Goal: Task Accomplishment & Management: Complete application form

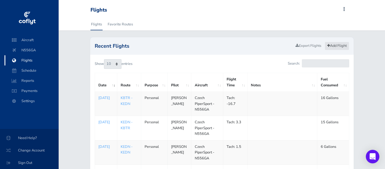
click at [328, 46] on icon at bounding box center [328, 46] width 3 height 4
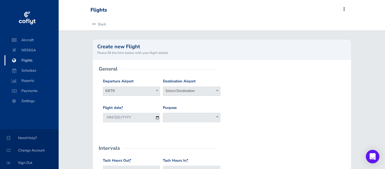
click at [30, 60] on span "Flights" at bounding box center [31, 60] width 43 height 10
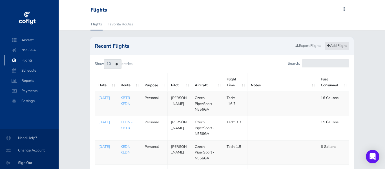
click at [334, 44] on link "Add Flight" at bounding box center [337, 46] width 25 height 8
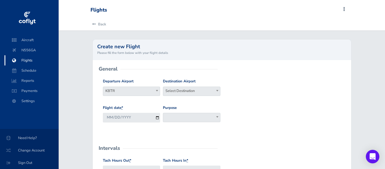
click at [134, 90] on span "KBTR" at bounding box center [131, 91] width 57 height 8
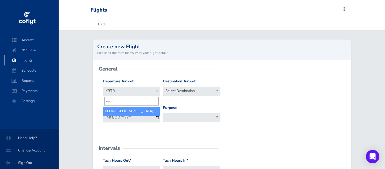
type input "kedn"
select select "KEDN"
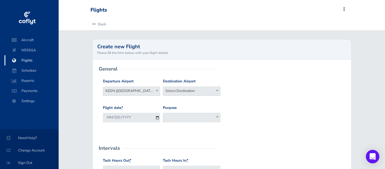
click at [184, 89] on span "Select Destination" at bounding box center [191, 91] width 57 height 8
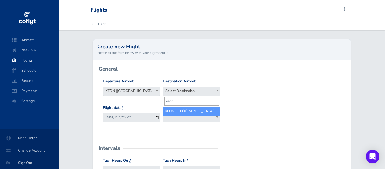
type input "kedn"
select select "KEDN"
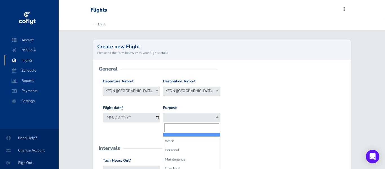
click at [179, 118] on span at bounding box center [191, 117] width 57 height 9
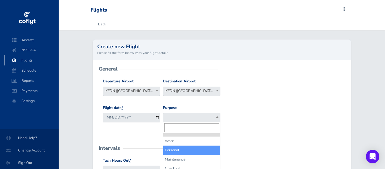
select select "Personal"
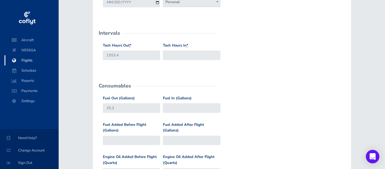
scroll to position [124, 0]
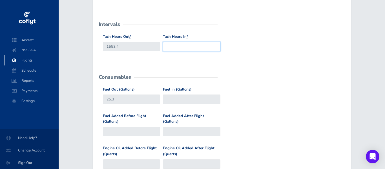
click at [190, 48] on input "Tach Hours In *" at bounding box center [191, 46] width 57 height 9
type input "1558.4"
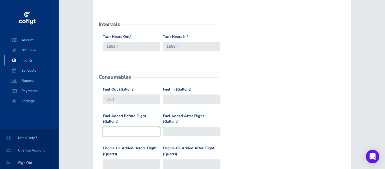
click at [142, 132] on input "Fuel Added Before Flight (Gallons)" at bounding box center [131, 131] width 57 height 9
type input "-7"
type input "18.3"
type input "-7.1"
type input "18.200000000000003"
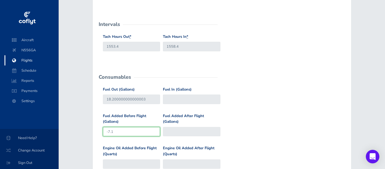
type input "-7.1"
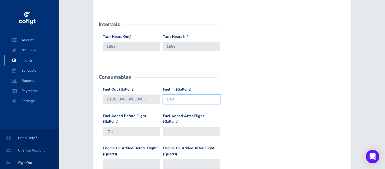
type input "10.9"
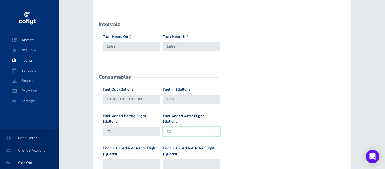
type input "10"
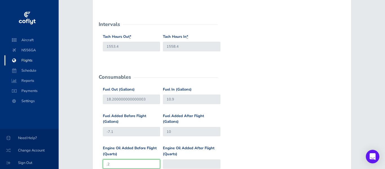
type input ".2"
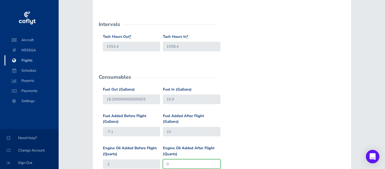
type input "0"
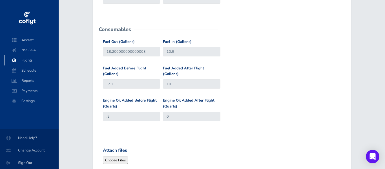
scroll to position [171, 0]
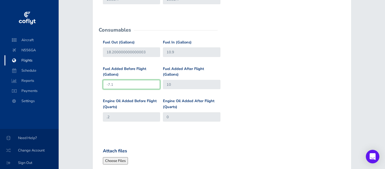
click at [126, 85] on input "-7.1" at bounding box center [131, 84] width 57 height 9
type input "-7"
type input "18.3"
type input "-7.3"
type input "18"
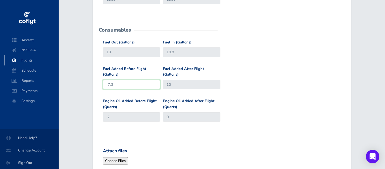
type input "-7.3"
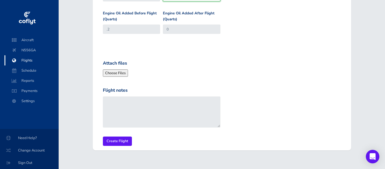
scroll to position [269, 0]
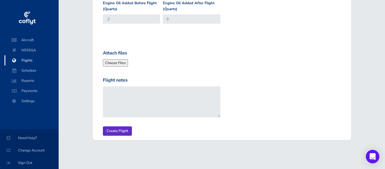
click at [116, 132] on input "Create Flight" at bounding box center [117, 130] width 29 height 9
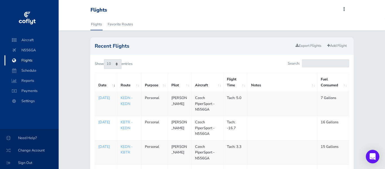
click at [101, 122] on p "[DATE]" at bounding box center [106, 122] width 16 height 6
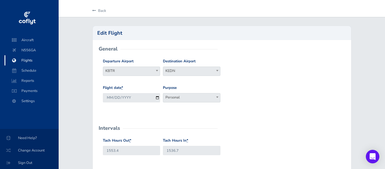
scroll to position [14, 0]
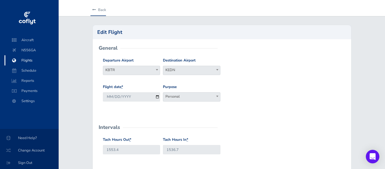
click at [100, 10] on link "Back" at bounding box center [98, 10] width 16 height 12
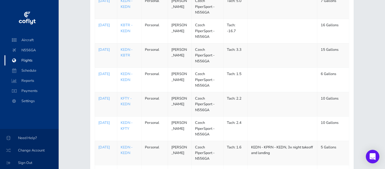
scroll to position [103, 0]
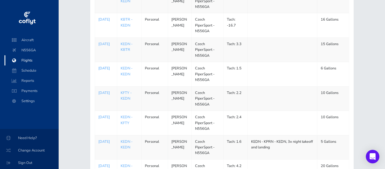
click at [106, 68] on p "[DATE]" at bounding box center [106, 68] width 16 height 6
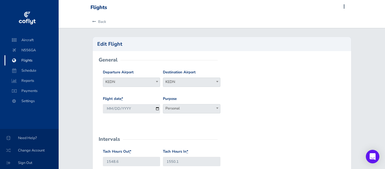
scroll to position [1, 0]
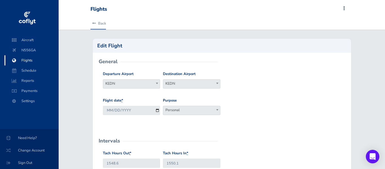
click at [105, 22] on link "Back" at bounding box center [98, 23] width 16 height 12
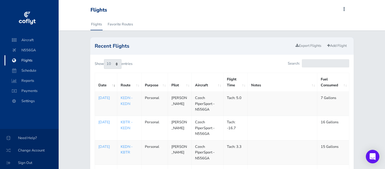
click at [124, 152] on link "KEDN - KBTR" at bounding box center [127, 149] width 12 height 11
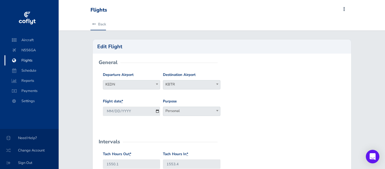
click at [94, 25] on icon at bounding box center [94, 25] width 4 height 4
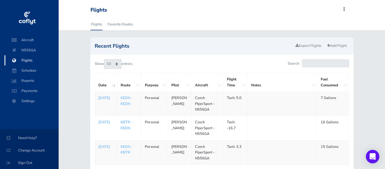
click at [125, 123] on link "KBTR - KEDN" at bounding box center [127, 124] width 12 height 11
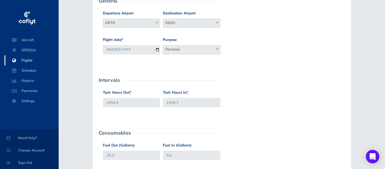
scroll to position [76, 0]
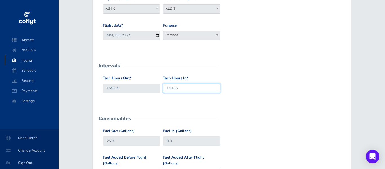
click at [189, 88] on input "1536.7" at bounding box center [191, 87] width 57 height 9
type input "1556.7"
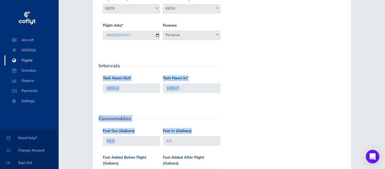
drag, startPoint x: 384, startPoint y: 53, endPoint x: 385, endPoint y: 131, distance: 78.6
click at [385, 93] on html "Aircraft N556GA Flights Schedule Reports Payments Settings Need Help? Change Ac…" at bounding box center [192, 8] width 385 height 169
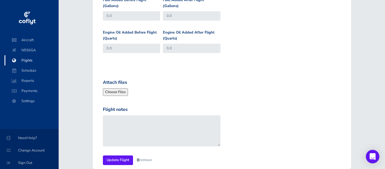
scroll to position [238, 0]
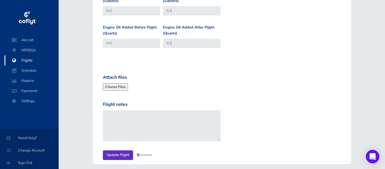
click at [119, 155] on input "Update Flight" at bounding box center [118, 154] width 30 height 9
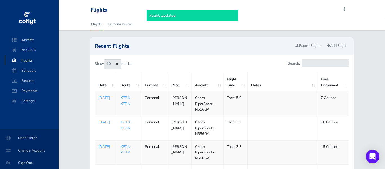
click at [125, 98] on link "KEDN - KEDN" at bounding box center [127, 100] width 12 height 11
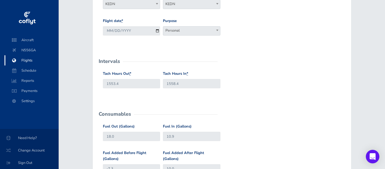
scroll to position [83, 0]
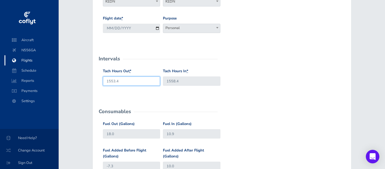
click at [135, 78] on input "1553.4" at bounding box center [131, 80] width 57 height 9
type input "1556.7"
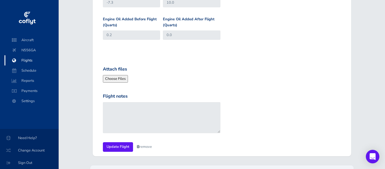
scroll to position [256, 0]
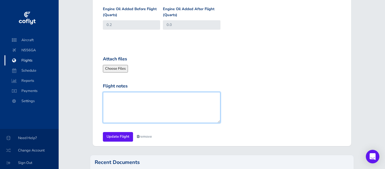
click at [128, 98] on textarea "Flight notes" at bounding box center [162, 107] width 118 height 31
type textarea "with touch and go in KEUF"
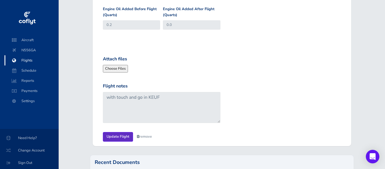
click at [108, 135] on input "Update Flight" at bounding box center [118, 136] width 30 height 9
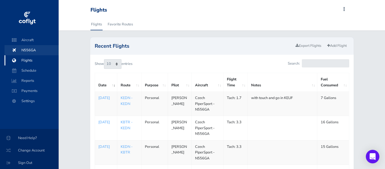
click at [24, 52] on span "N556GA" at bounding box center [31, 50] width 43 height 10
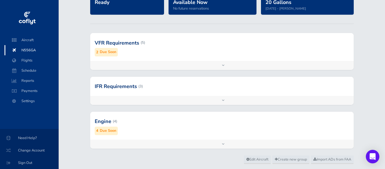
scroll to position [67, 0]
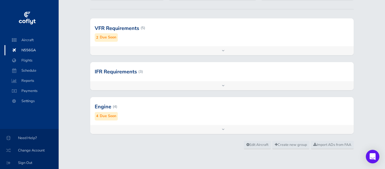
click at [108, 116] on small "Due Soon" at bounding box center [108, 116] width 17 height 6
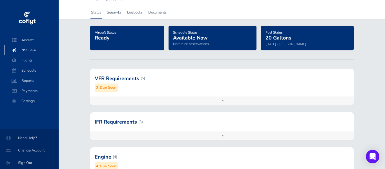
scroll to position [15, 0]
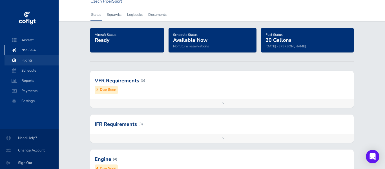
click at [28, 59] on span "Flights" at bounding box center [31, 60] width 43 height 10
